Goal: Task Accomplishment & Management: Manage account settings

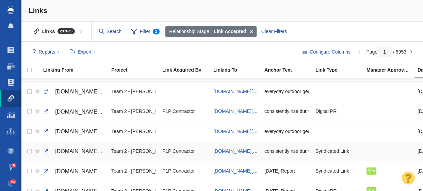
scroll to position [274, 0]
click at [45, 112] on link at bounding box center [46, 112] width 6 height 6
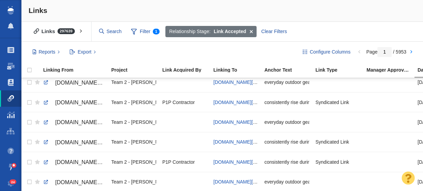
scroll to position [0, 0]
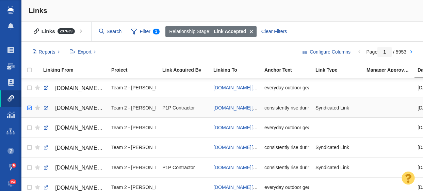
checkbox input "true"
click at [29, 108] on input "checkbox" at bounding box center [28, 107] width 10 height 15
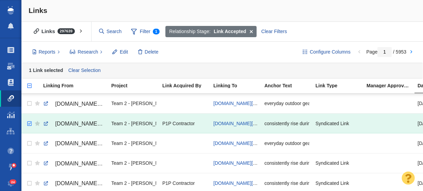
scroll to position [30, 0]
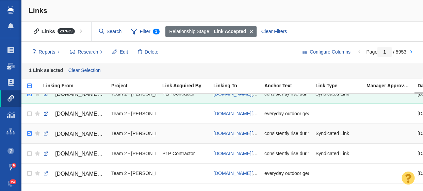
checkbox input "true"
click at [29, 133] on input "checkbox" at bounding box center [28, 133] width 10 height 15
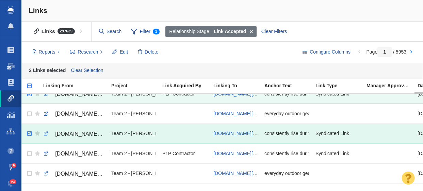
scroll to position [53, 0]
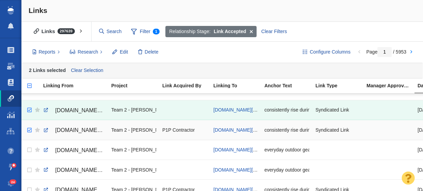
checkbox input "true"
click at [30, 130] on input "checkbox" at bounding box center [28, 130] width 10 height 15
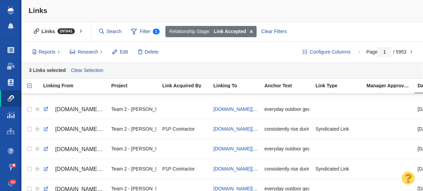
scroll to position [117, 0]
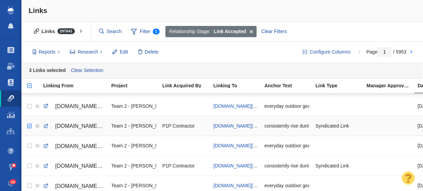
checkbox input "true"
click at [31, 126] on input "checkbox" at bounding box center [28, 126] width 10 height 15
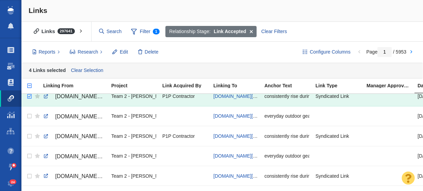
scroll to position [147, 0]
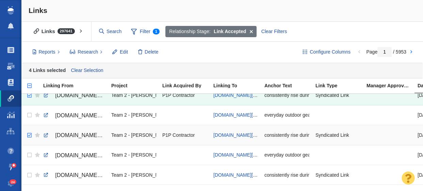
checkbox input "true"
click at [29, 136] on input "checkbox" at bounding box center [28, 135] width 10 height 15
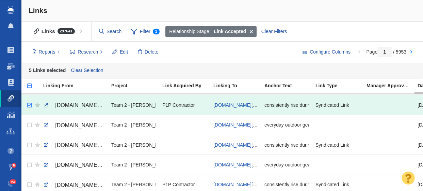
scroll to position [184, 0]
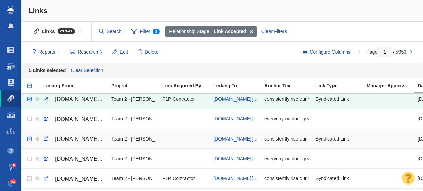
checkbox input "true"
click at [29, 139] on input "checkbox" at bounding box center [28, 138] width 10 height 15
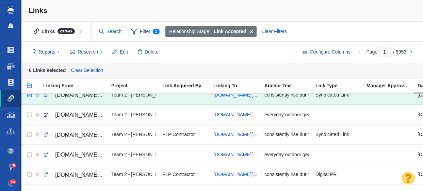
scroll to position [228, 0]
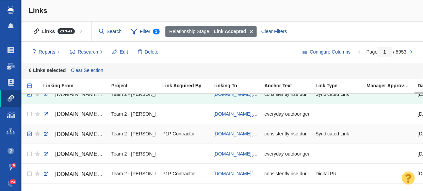
checkbox input "true"
click at [29, 134] on input "checkbox" at bounding box center [28, 133] width 10 height 15
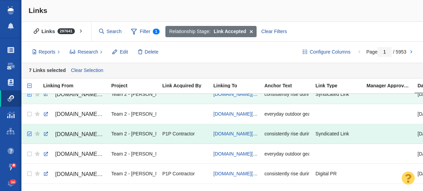
scroll to position [269, 0]
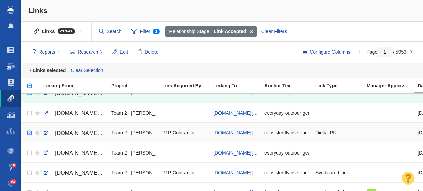
checkbox input "true"
click at [31, 133] on input "checkbox" at bounding box center [28, 132] width 10 height 15
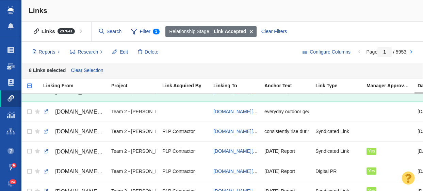
scroll to position [311, 0]
checkbox input "true"
click at [28, 131] on input "checkbox" at bounding box center [28, 131] width 10 height 15
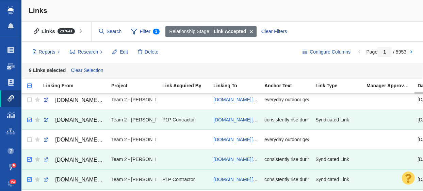
scroll to position [0, 0]
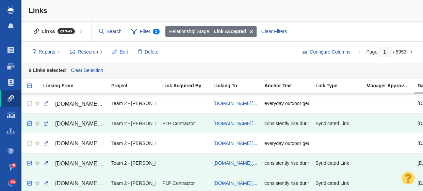
click at [125, 53] on span "Edit" at bounding box center [124, 51] width 8 height 7
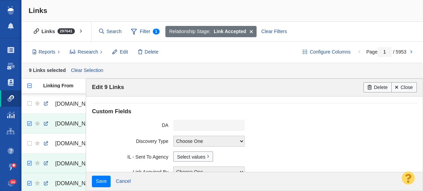
scroll to position [196, 0]
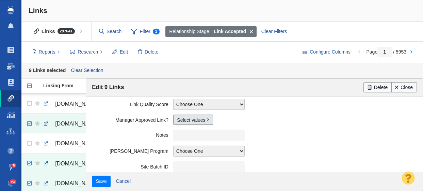
click at [191, 121] on link "Select values" at bounding box center [193, 119] width 40 height 10
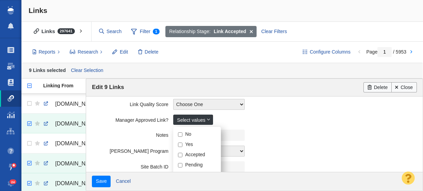
click at [181, 144] on input "Yes" at bounding box center [180, 144] width 4 height 4
checkbox input "true"
click at [135, 138] on field "Notes" at bounding box center [254, 135] width 325 height 16
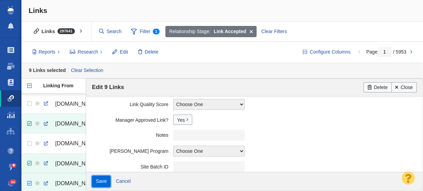
click at [99, 183] on input "Save" at bounding box center [101, 181] width 19 height 12
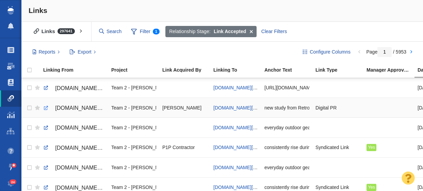
click at [46, 108] on link at bounding box center [46, 108] width 6 height 6
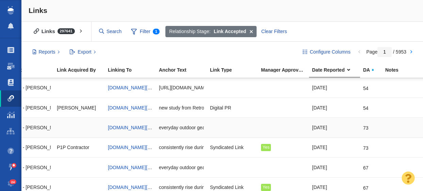
scroll to position [0, 0]
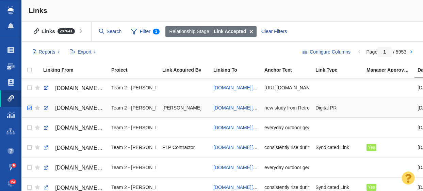
checkbox input "true"
click at [28, 108] on input "checkbox" at bounding box center [28, 107] width 10 height 15
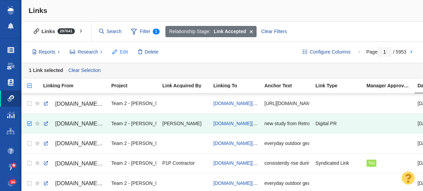
click at [123, 48] on span "Edit" at bounding box center [124, 51] width 8 height 7
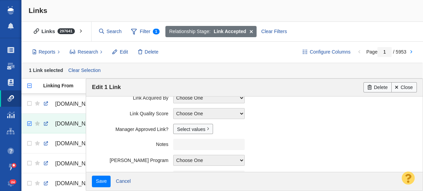
scroll to position [205, 0]
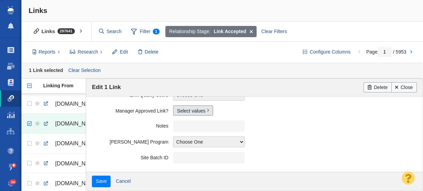
click at [184, 111] on link "Select values" at bounding box center [193, 110] width 40 height 10
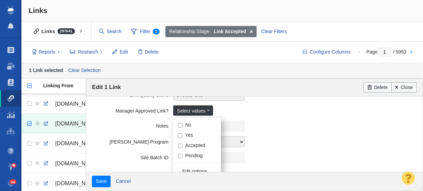
click at [181, 135] on input "Yes" at bounding box center [180, 135] width 4 height 4
checkbox input "true"
click at [126, 130] on field "Notes" at bounding box center [254, 126] width 325 height 16
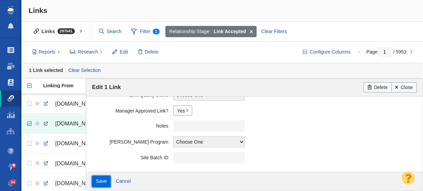
click at [96, 184] on input "Save" at bounding box center [101, 181] width 19 height 12
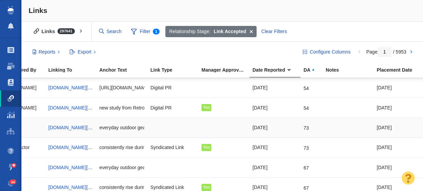
scroll to position [0, 167]
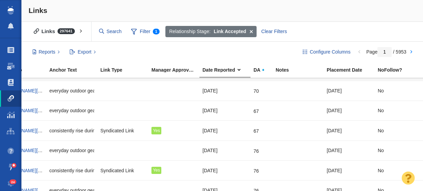
scroll to position [0, 215]
